Goal: Information Seeking & Learning: Learn about a topic

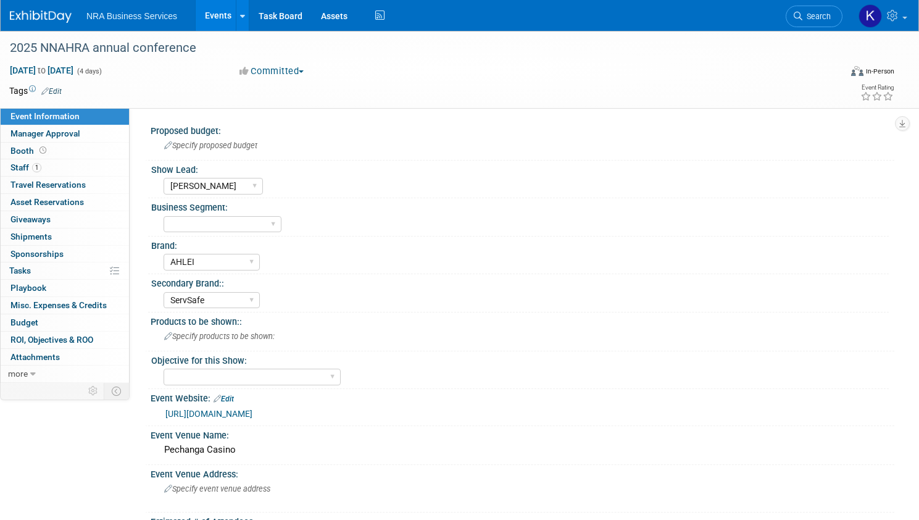
select select "[PERSON_NAME]"
select select "AHLEI"
select select "ServSafe"
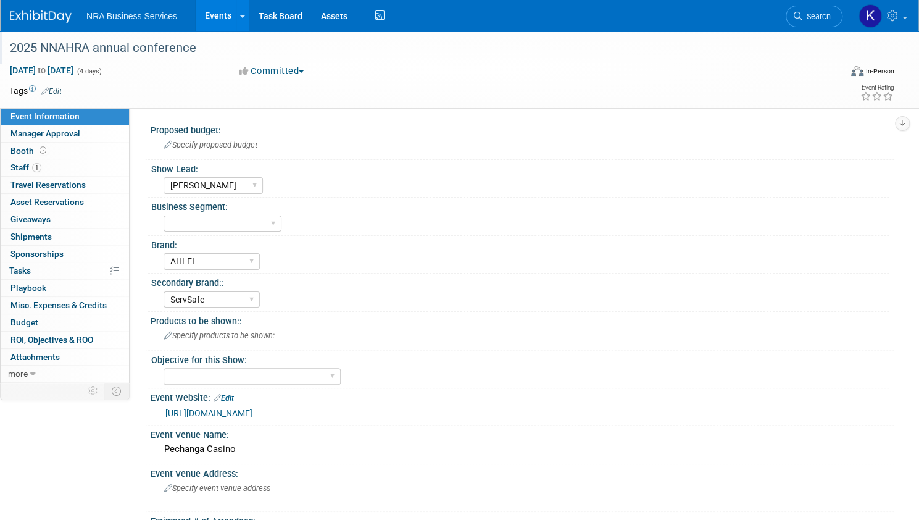
drag, startPoint x: 231, startPoint y: 48, endPoint x: 173, endPoint y: 48, distance: 58.6
click at [173, 48] on div "2025 NNAHRA annual conference" at bounding box center [412, 48] width 813 height 22
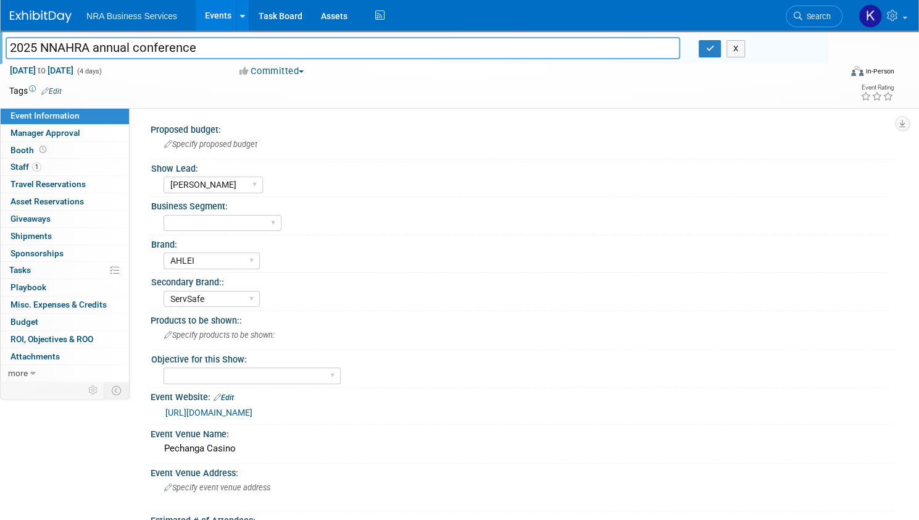
drag, startPoint x: 232, startPoint y: 48, endPoint x: 38, endPoint y: 51, distance: 193.8
click at [38, 51] on div "2025 NNAHRA annual conference" at bounding box center [342, 49] width 693 height 19
click at [241, 12] on link "Events" at bounding box center [218, 15] width 45 height 31
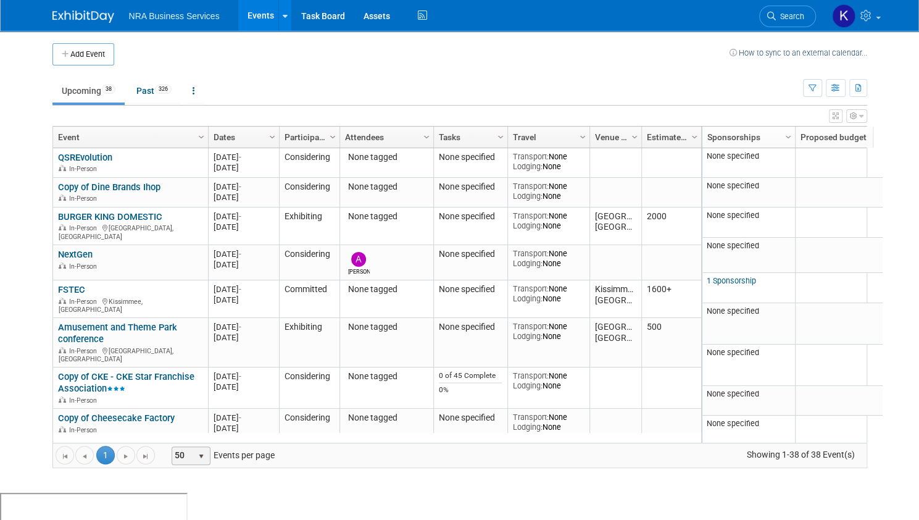
click at [196, 451] on span "select" at bounding box center [201, 456] width 10 height 10
click at [185, 436] on li "100" at bounding box center [181, 436] width 36 height 17
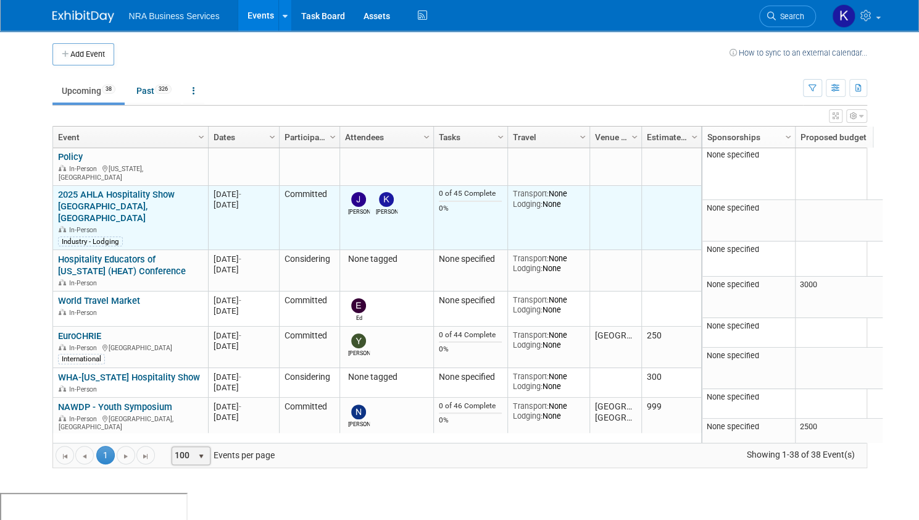
scroll to position [1043, 0]
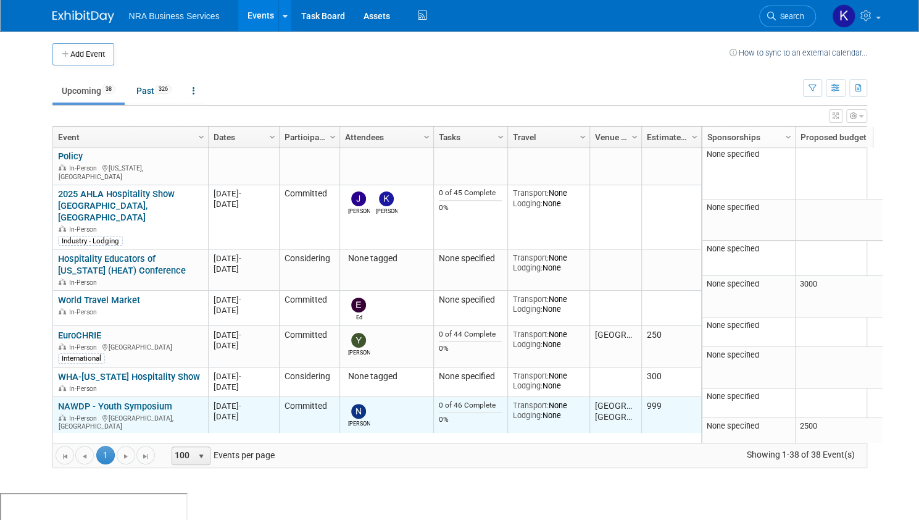
drag, startPoint x: 164, startPoint y: 343, endPoint x: 51, endPoint y: 341, distance: 112.9
click at [58, 400] on div "NAWDP - Youth Symposium In-Person [GEOGRAPHIC_DATA], [GEOGRAPHIC_DATA]" at bounding box center [130, 415] width 144 height 30
copy link "NAWDP - Youth Symposium"
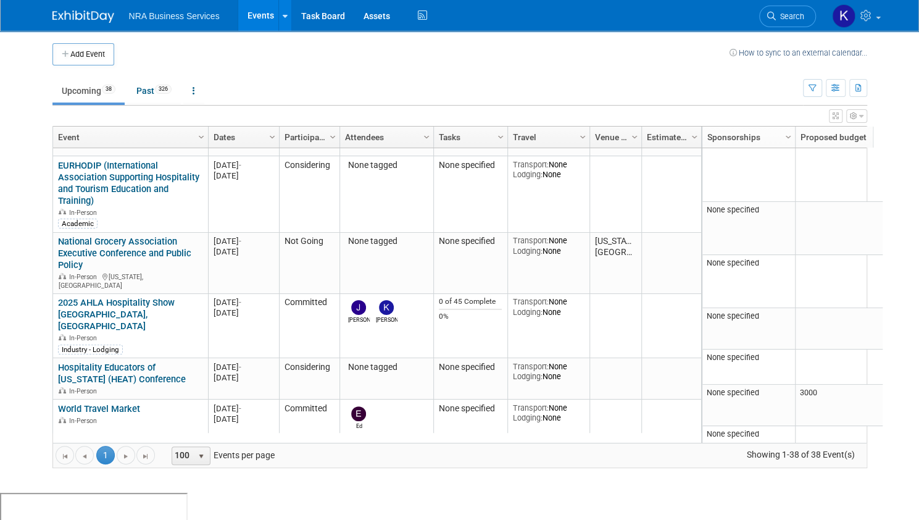
scroll to position [933, 0]
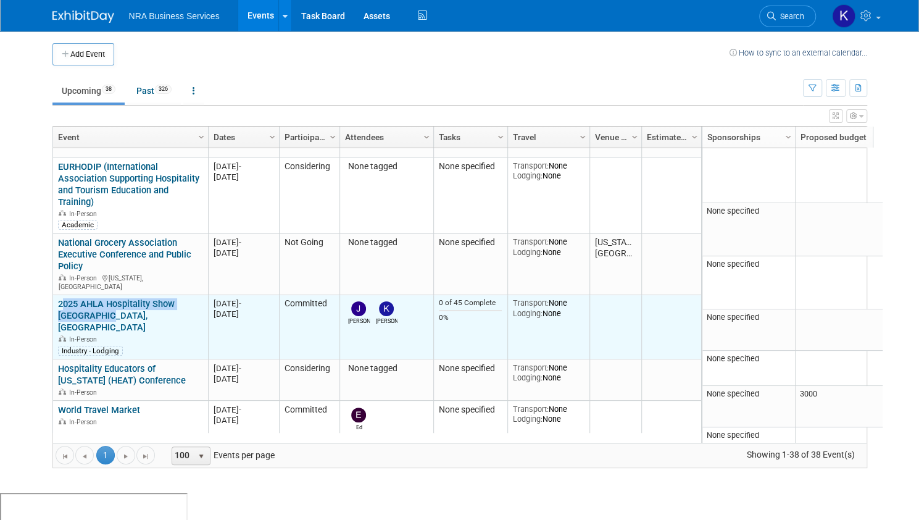
drag, startPoint x: 94, startPoint y: 266, endPoint x: 48, endPoint y: 255, distance: 48.2
click at [53, 295] on td "2025 AHLA Hospitality Show [GEOGRAPHIC_DATA], [GEOGRAPHIC_DATA] 2025 AHLA Hospi…" at bounding box center [130, 327] width 155 height 65
copy link "2025 AHLA Hospitality Show [GEOGRAPHIC_DATA], [GEOGRAPHIC_DATA]"
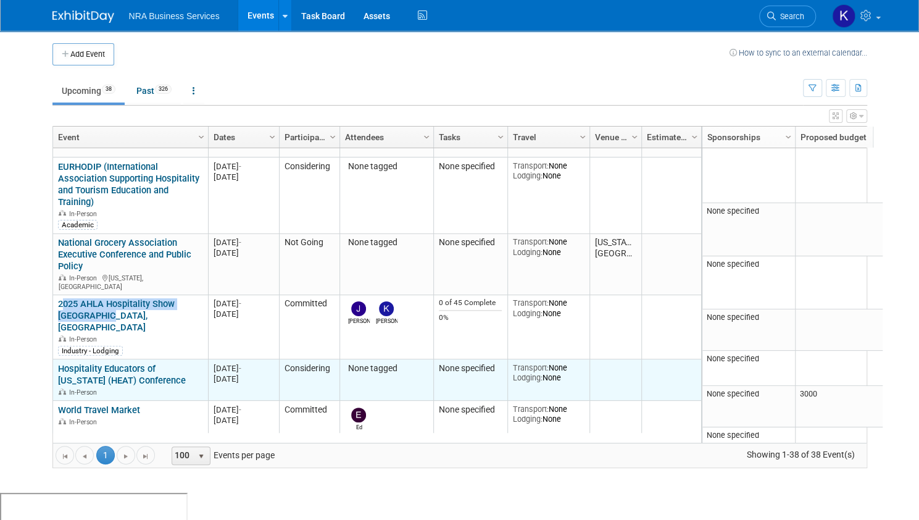
scroll to position [901, 0]
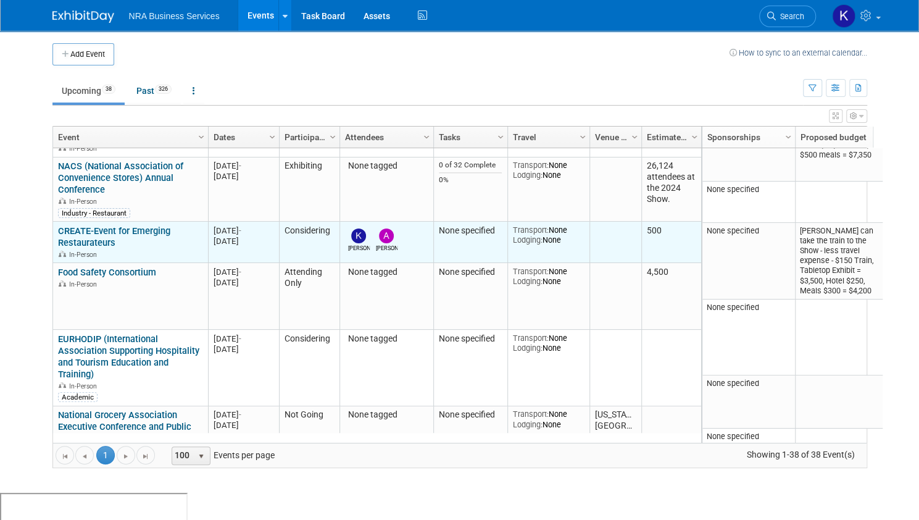
drag, startPoint x: 107, startPoint y: 201, endPoint x: 51, endPoint y: 189, distance: 57.4
click at [58, 225] on div "CREATE-Event for Emerging Restaurateurs In-Person" at bounding box center [130, 241] width 144 height 33
copy link "CREATE-Event for Emerging Restaurateurs"
click at [81, 225] on link "CREATE-Event for Emerging Restaurateurs" at bounding box center [114, 236] width 112 height 23
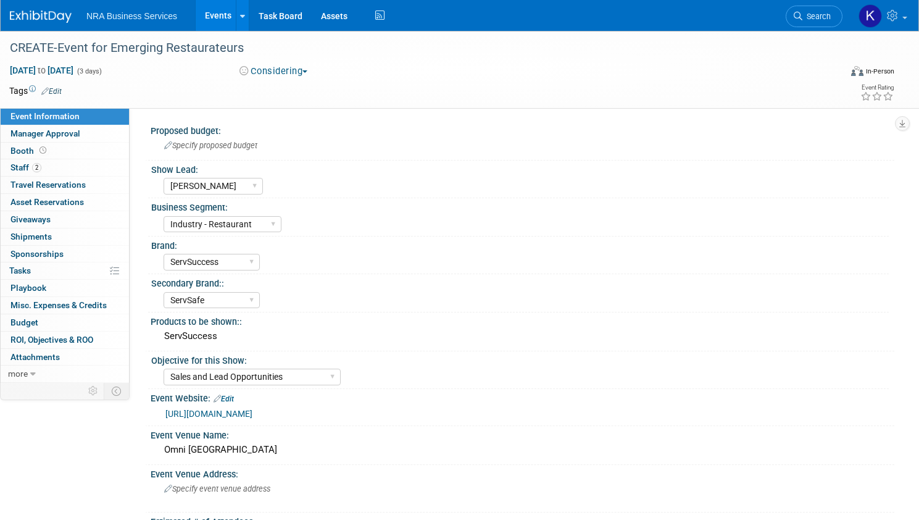
select select "[PERSON_NAME]"
select select "Industry - Restaurant"
select select "ServSuccess"
select select "ServSafe"
select select "Sales and Lead Opportunities"
